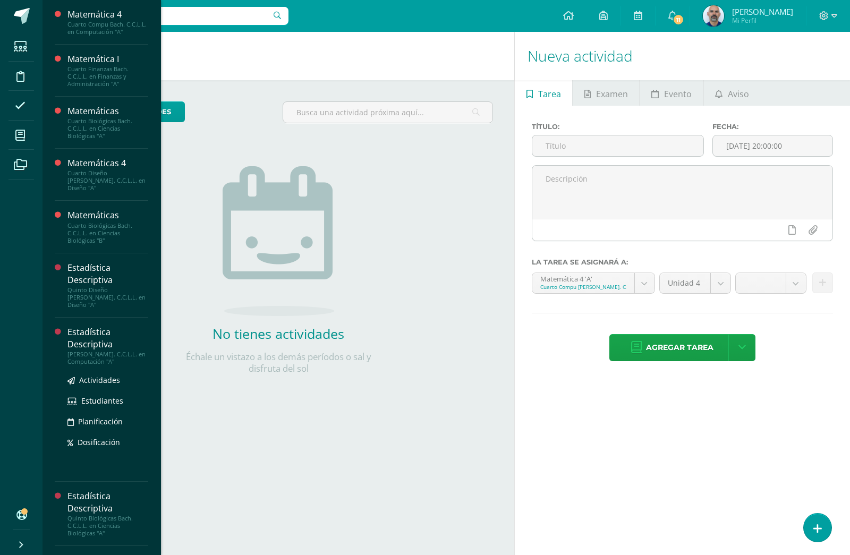
click at [92, 331] on div "Estadística Descriptiva" at bounding box center [107, 338] width 81 height 24
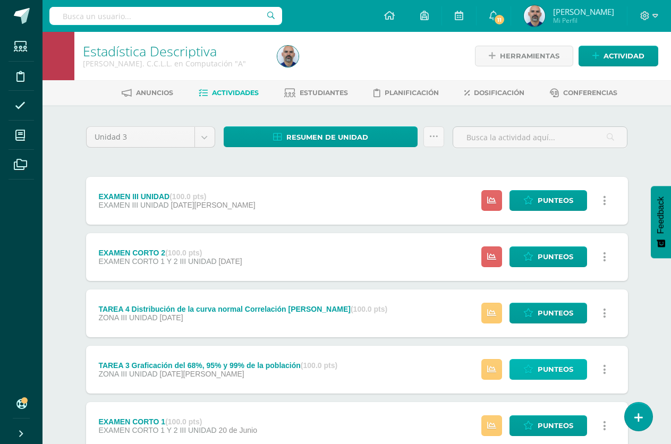
click at [533, 362] on link "Punteos" at bounding box center [548, 369] width 78 height 21
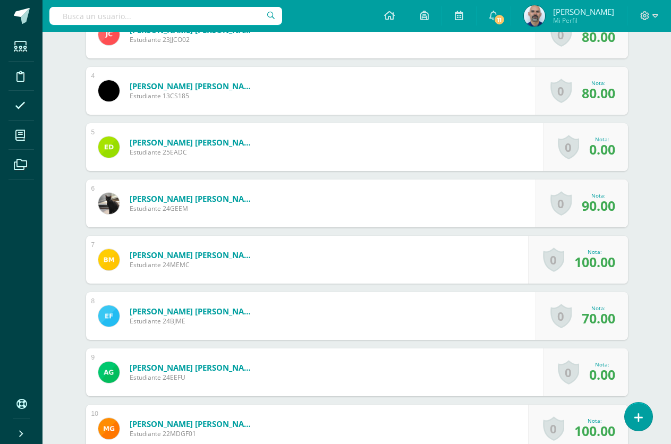
scroll to position [585, 0]
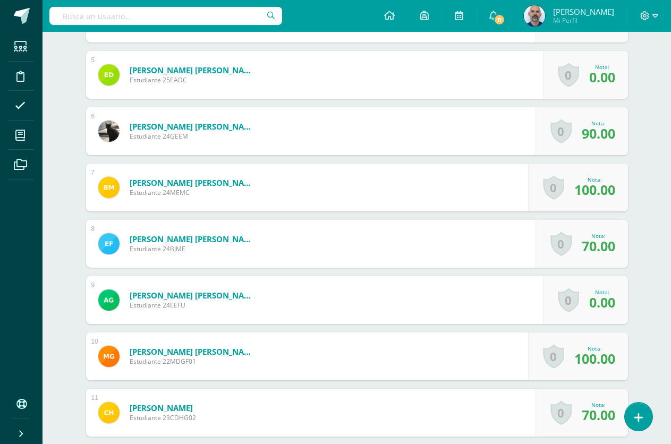
click at [597, 292] on div "Nota:" at bounding box center [602, 291] width 26 height 7
